Goal: Navigation & Orientation: Find specific page/section

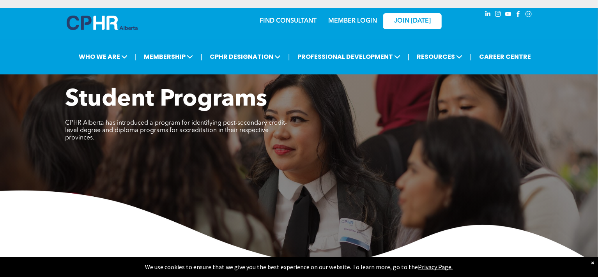
click at [338, 23] on link "MEMBER LOGIN" at bounding box center [352, 21] width 49 height 6
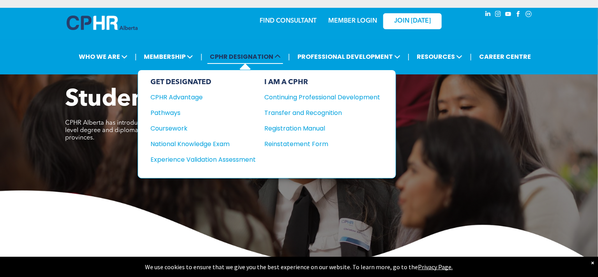
click at [228, 58] on span "CPHR DESIGNATION" at bounding box center [245, 57] width 76 height 14
click at [182, 96] on div "CPHR Advantage" at bounding box center [197, 97] width 95 height 10
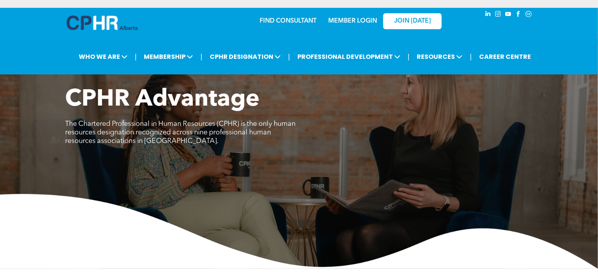
click at [363, 28] on div "MEMBER LOGIN" at bounding box center [336, 21] width 72 height 25
click at [364, 21] on link "MEMBER LOGIN" at bounding box center [352, 21] width 49 height 6
click at [355, 21] on link "MEMBER LOGIN" at bounding box center [352, 21] width 49 height 6
click at [479, 127] on div "CPHR Advantage The Chartered Professional in Human Resources (CPHR) is the only…" at bounding box center [299, 120] width 468 height 69
